Goal: Check status: Check status

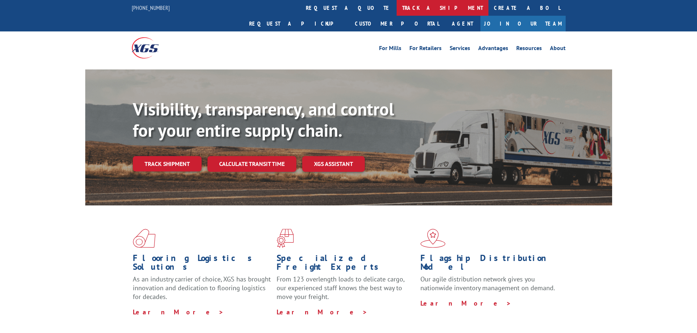
click at [397, 5] on link "track a shipment" at bounding box center [443, 8] width 92 height 16
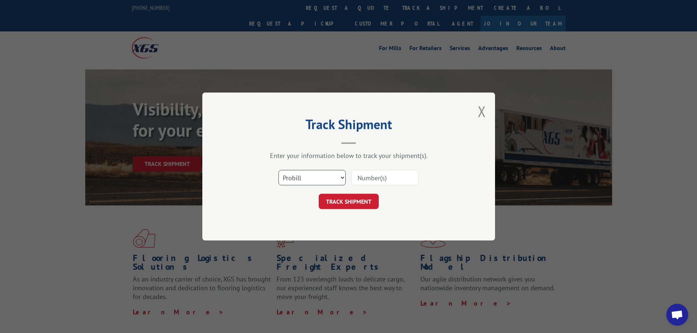
click at [328, 174] on select "Select category... Probill BOL PO" at bounding box center [311, 177] width 67 height 15
select select "bol"
click at [278, 170] on select "Select category... Probill BOL PO" at bounding box center [311, 177] width 67 height 15
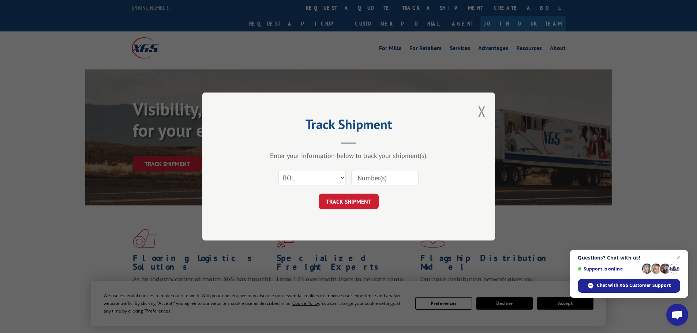
click at [359, 176] on input at bounding box center [384, 177] width 67 height 15
paste input "5320714"
type input "5320714"
drag, startPoint x: 360, startPoint y: 203, endPoint x: 339, endPoint y: 188, distance: 25.8
click at [361, 202] on button "TRACK SHIPMENT" at bounding box center [349, 201] width 60 height 15
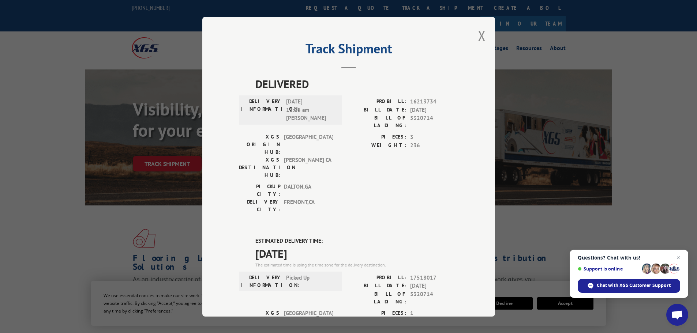
scroll to position [149, 0]
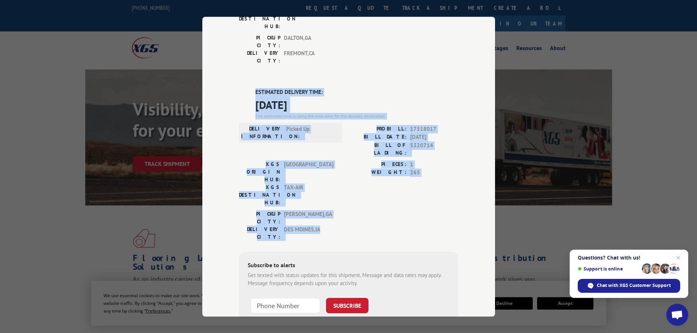
drag, startPoint x: 251, startPoint y: 50, endPoint x: 426, endPoint y: 151, distance: 202.1
click at [426, 151] on div "ESTIMATED DELIVERY TIME: [DATE] The estimated time is using the time zone for t…" at bounding box center [348, 219] width 219 height 263
copy div "ESTIMATED DELIVERY TIME: [DATE] The estimated time is using the time zone for t…"
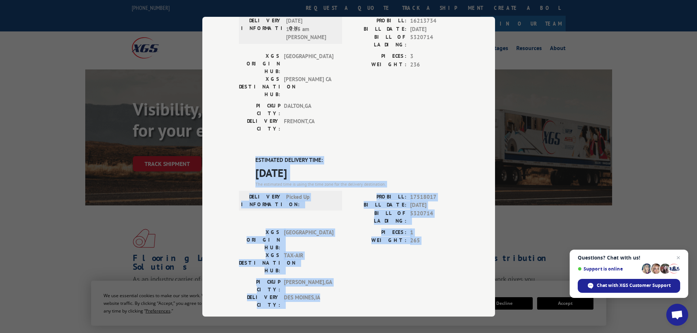
scroll to position [0, 0]
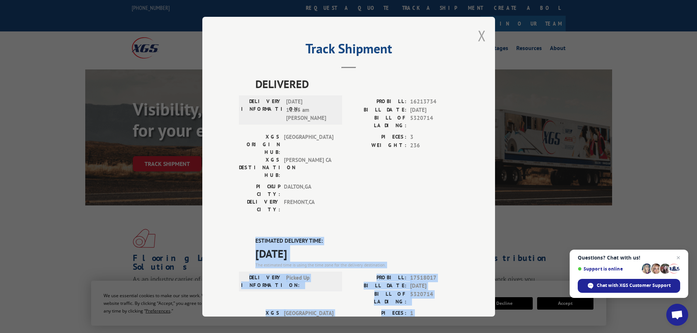
click at [478, 37] on button "Close modal" at bounding box center [482, 35] width 8 height 19
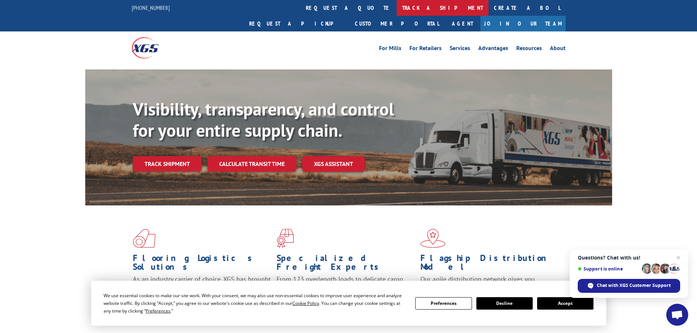
click at [397, 8] on link "track a shipment" at bounding box center [443, 8] width 92 height 16
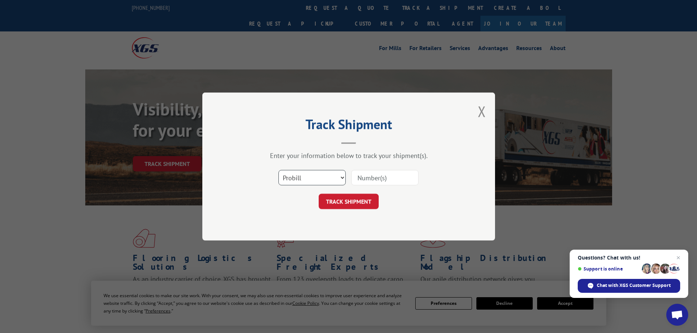
drag, startPoint x: 309, startPoint y: 179, endPoint x: 309, endPoint y: 184, distance: 5.9
click at [309, 179] on select "Select category... Probill BOL PO" at bounding box center [311, 177] width 67 height 15
select select "bol"
click at [278, 170] on select "Select category... Probill BOL PO" at bounding box center [311, 177] width 67 height 15
click at [367, 175] on input at bounding box center [384, 177] width 67 height 15
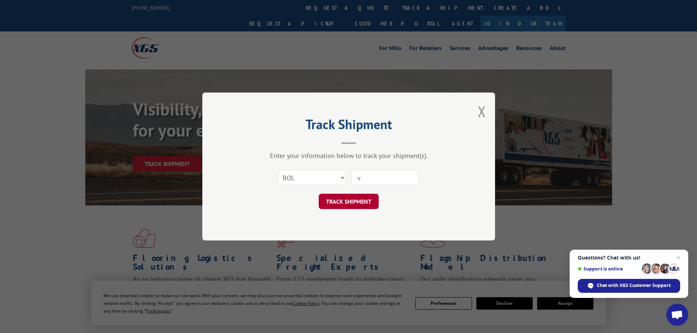
paste input "6773544"
type input "6773544"
click at [359, 203] on button "TRACK SHIPMENT" at bounding box center [349, 201] width 60 height 15
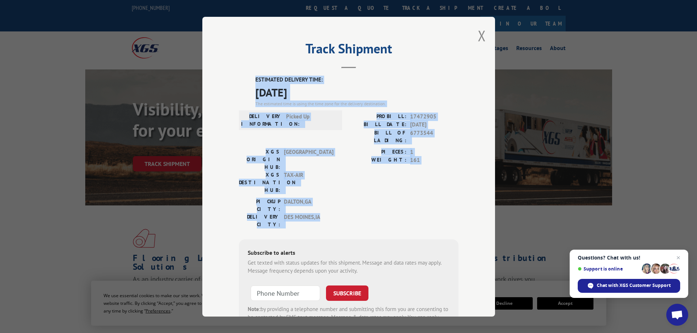
drag, startPoint x: 251, startPoint y: 80, endPoint x: 432, endPoint y: 184, distance: 209.0
click at [432, 184] on div "ESTIMATED DELIVERY TIME: [DATE] The estimated time is using the time zone for t…" at bounding box center [348, 207] width 219 height 263
copy div "ESTIMATED DELIVERY TIME: [DATE] The estimated time is using the time zone for t…"
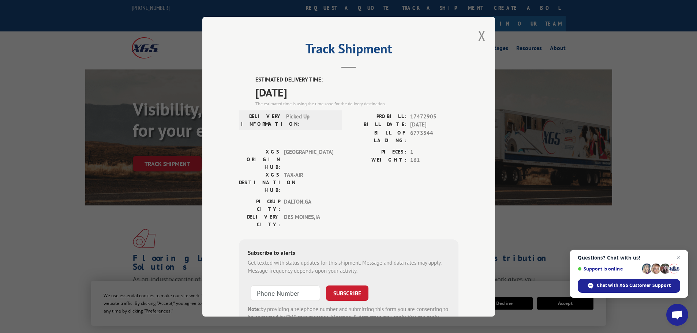
click at [474, 39] on div "Track Shipment ESTIMATED DELIVERY TIME: [DATE] The estimated time is using the …" at bounding box center [348, 167] width 293 height 300
click at [481, 33] on button "Close modal" at bounding box center [482, 35] width 8 height 19
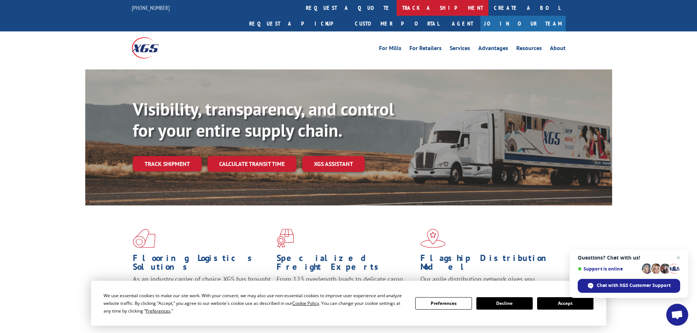
click at [397, 11] on link "track a shipment" at bounding box center [443, 8] width 92 height 16
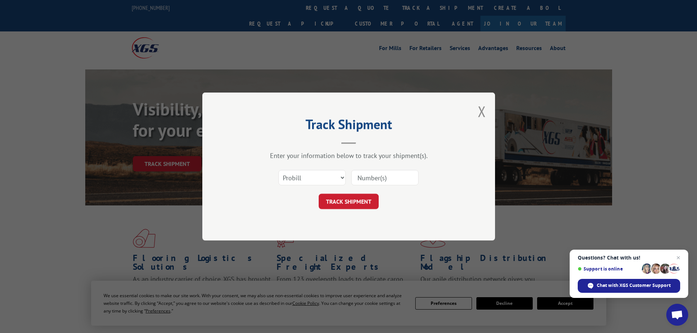
click at [329, 170] on div "Select category... Probill BOL PO" at bounding box center [312, 177] width 67 height 17
click at [311, 181] on select "Select category... Probill BOL PO" at bounding box center [311, 177] width 67 height 15
select select "bol"
click at [278, 170] on select "Select category... Probill BOL PO" at bounding box center [311, 177] width 67 height 15
click at [378, 180] on input at bounding box center [384, 177] width 67 height 15
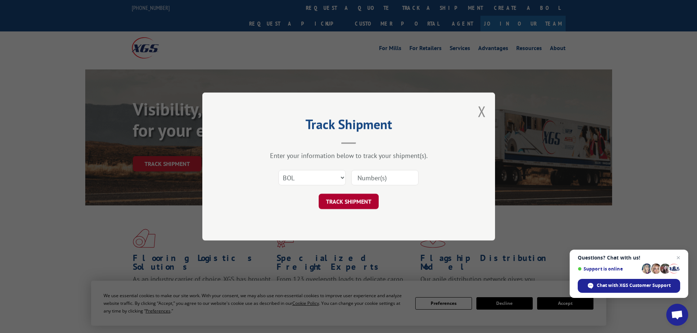
paste input "6046320"
type input "6046320"
click at [353, 203] on button "TRACK SHIPMENT" at bounding box center [349, 201] width 60 height 15
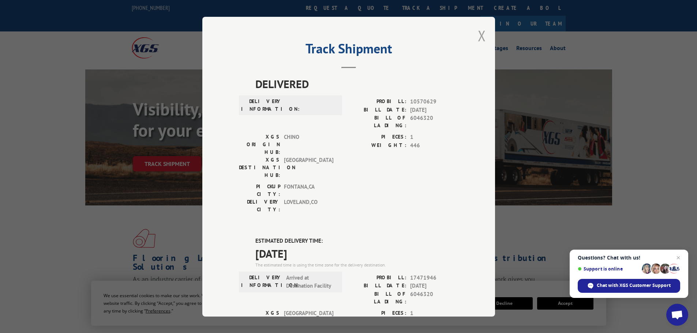
click at [480, 36] on button "Close modal" at bounding box center [482, 35] width 8 height 19
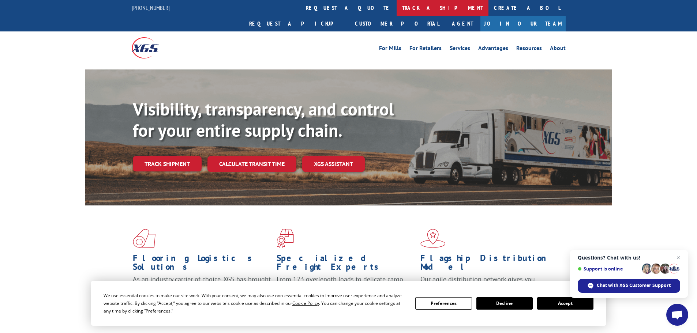
click at [397, 10] on link "track a shipment" at bounding box center [443, 8] width 92 height 16
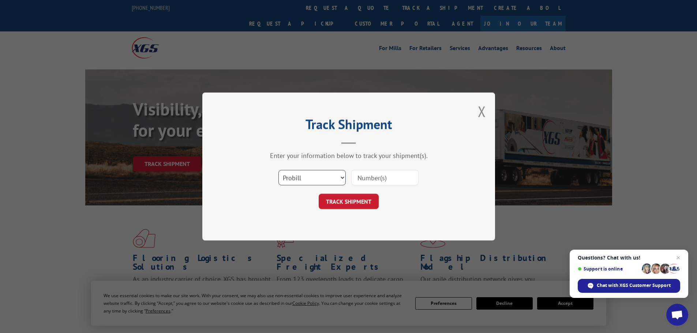
drag, startPoint x: 327, startPoint y: 174, endPoint x: 328, endPoint y: 184, distance: 10.3
click at [328, 179] on select "Select category... Probill BOL PO" at bounding box center [311, 177] width 67 height 15
select select "bol"
click at [278, 170] on select "Select category... Probill BOL PO" at bounding box center [311, 177] width 67 height 15
click at [386, 174] on input at bounding box center [384, 177] width 67 height 15
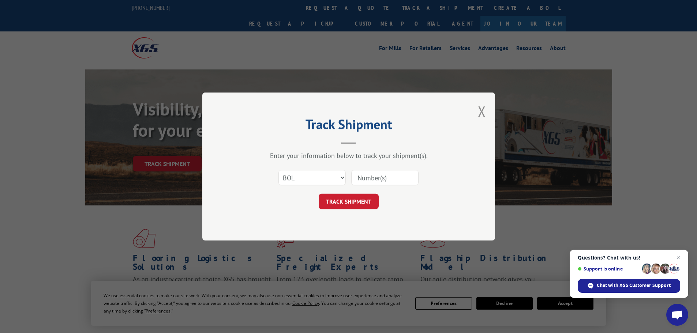
paste input "5286094"
type input "5286094"
drag, startPoint x: 332, startPoint y: 214, endPoint x: 333, endPoint y: 205, distance: 8.8
click at [332, 212] on div "Track Shipment Enter your information below to track your shipment(s). Select c…" at bounding box center [348, 167] width 293 height 148
click at [335, 201] on button "TRACK SHIPMENT" at bounding box center [349, 201] width 60 height 15
